Goal: Navigation & Orientation: Find specific page/section

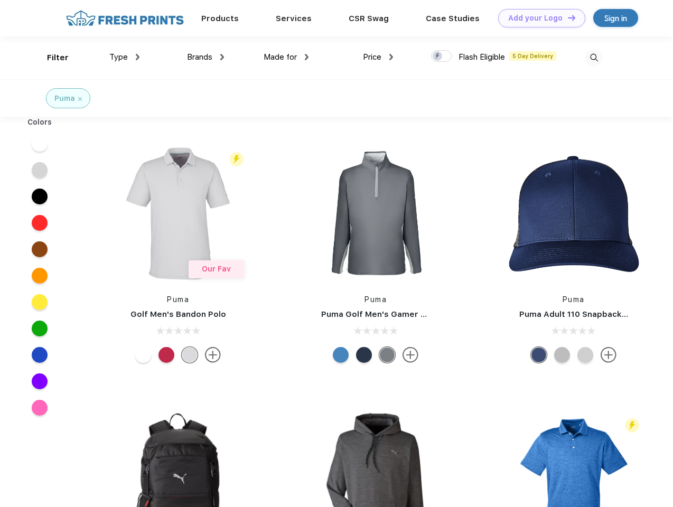
click at [538, 18] on link "Add your Logo Design Tool" at bounding box center [541, 18] width 87 height 18
click at [0, 0] on div "Design Tool" at bounding box center [0, 0] width 0 height 0
click at [567, 17] on link "Add your Logo Design Tool" at bounding box center [541, 18] width 87 height 18
click at [51, 58] on div "Filter" at bounding box center [58, 58] width 22 height 12
click at [125, 57] on span "Type" at bounding box center [118, 57] width 18 height 10
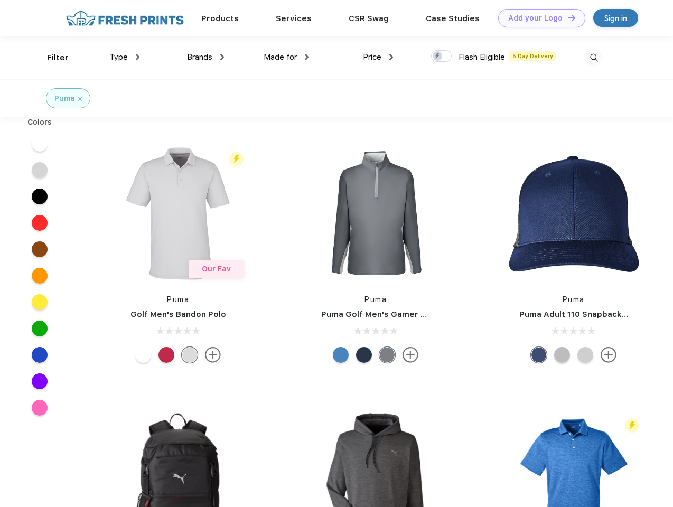
click at [205, 57] on span "Brands" at bounding box center [199, 57] width 25 height 10
click at [286, 57] on span "Made for" at bounding box center [280, 57] width 33 height 10
click at [378, 57] on span "Price" at bounding box center [372, 57] width 18 height 10
click at [442, 57] on div at bounding box center [441, 56] width 21 height 12
click at [438, 57] on input "checkbox" at bounding box center [434, 53] width 7 height 7
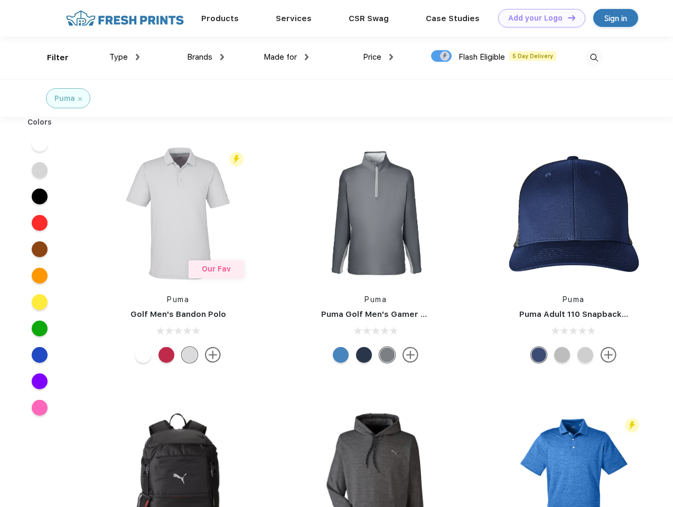
click at [594, 58] on img at bounding box center [593, 57] width 17 height 17
